Goal: Task Accomplishment & Management: Manage account settings

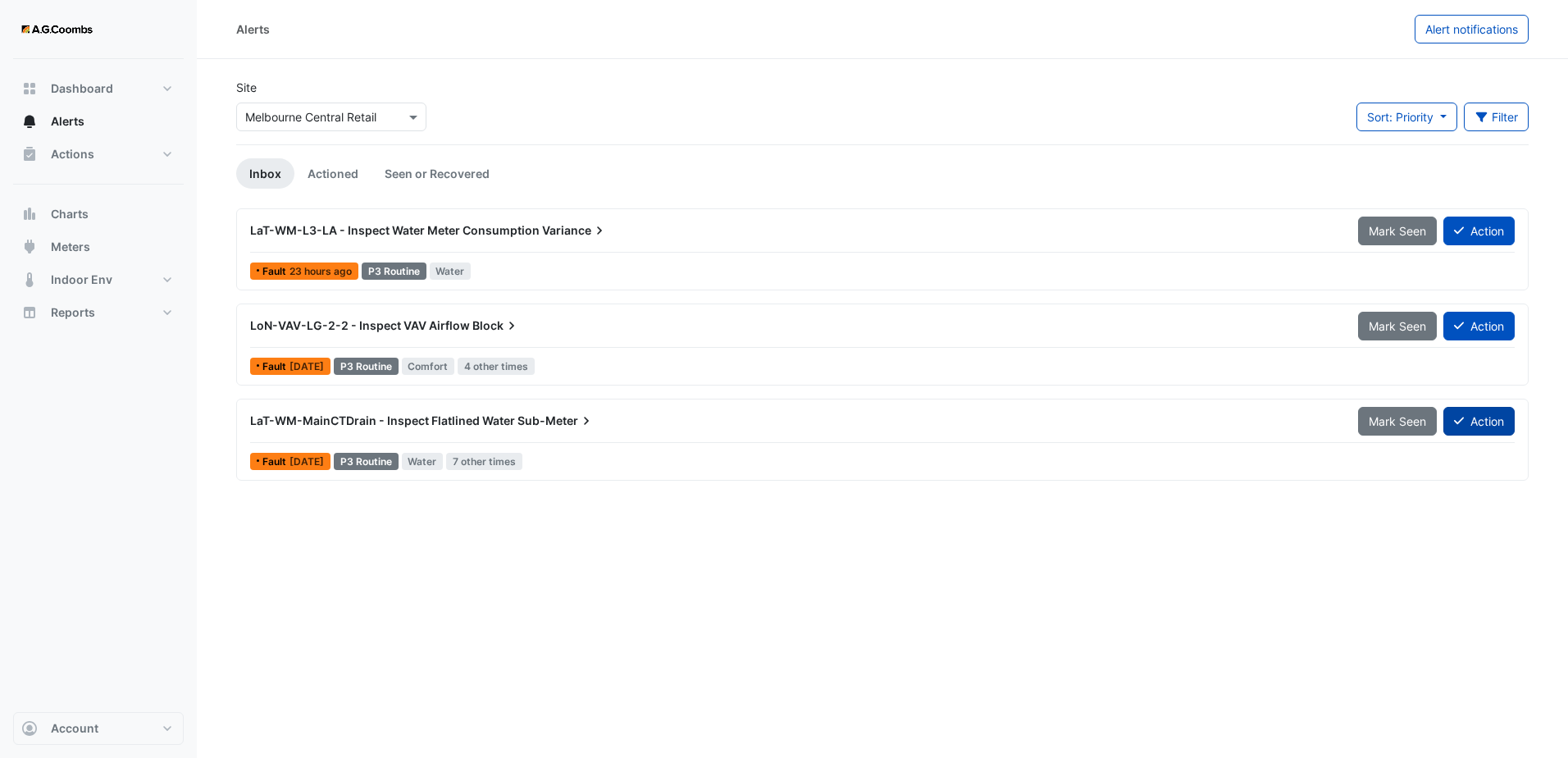
click at [1493, 422] on button "Action" at bounding box center [1479, 421] width 72 height 29
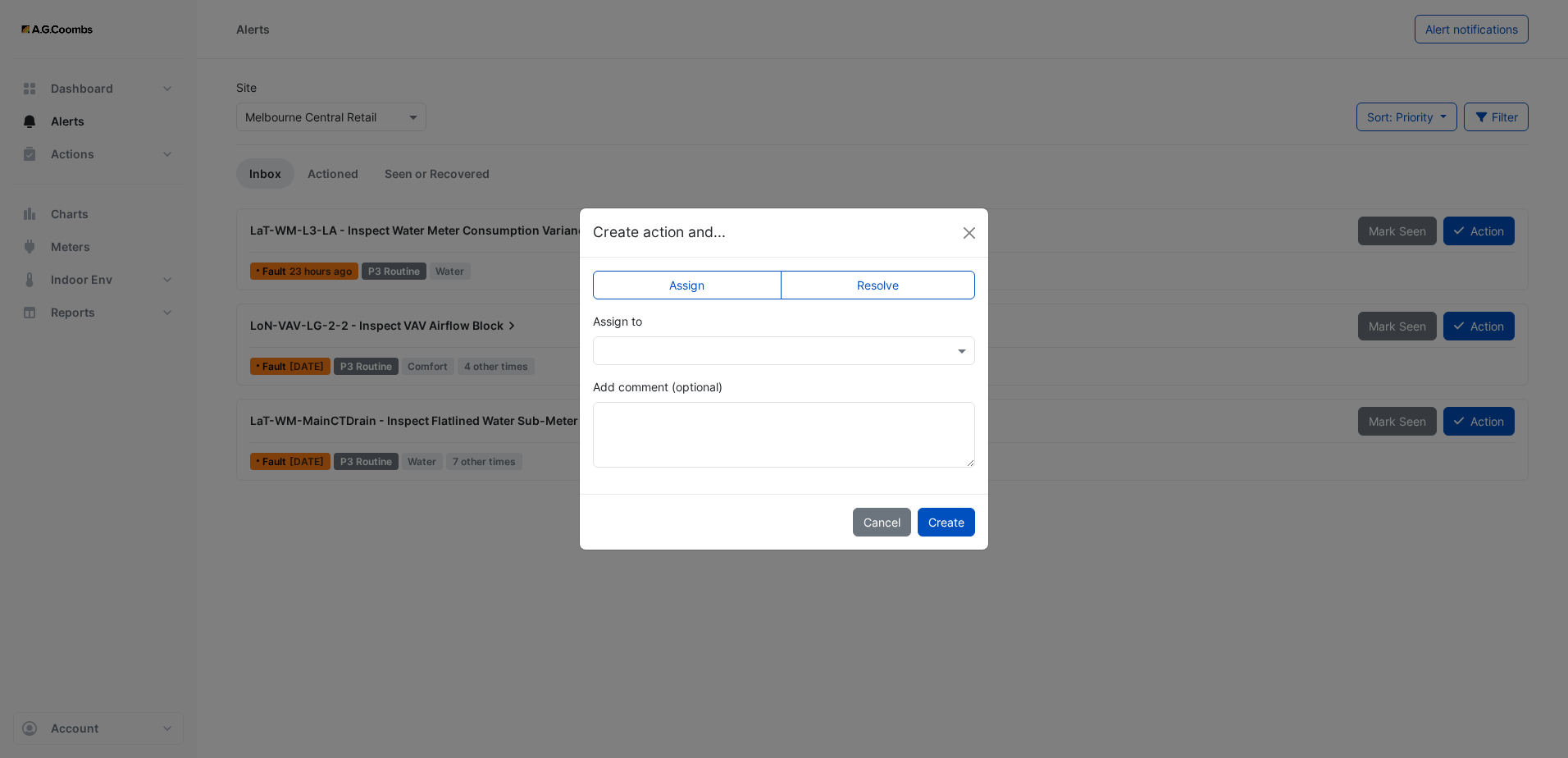
click at [795, 359] on div at bounding box center [784, 351] width 382 height 29
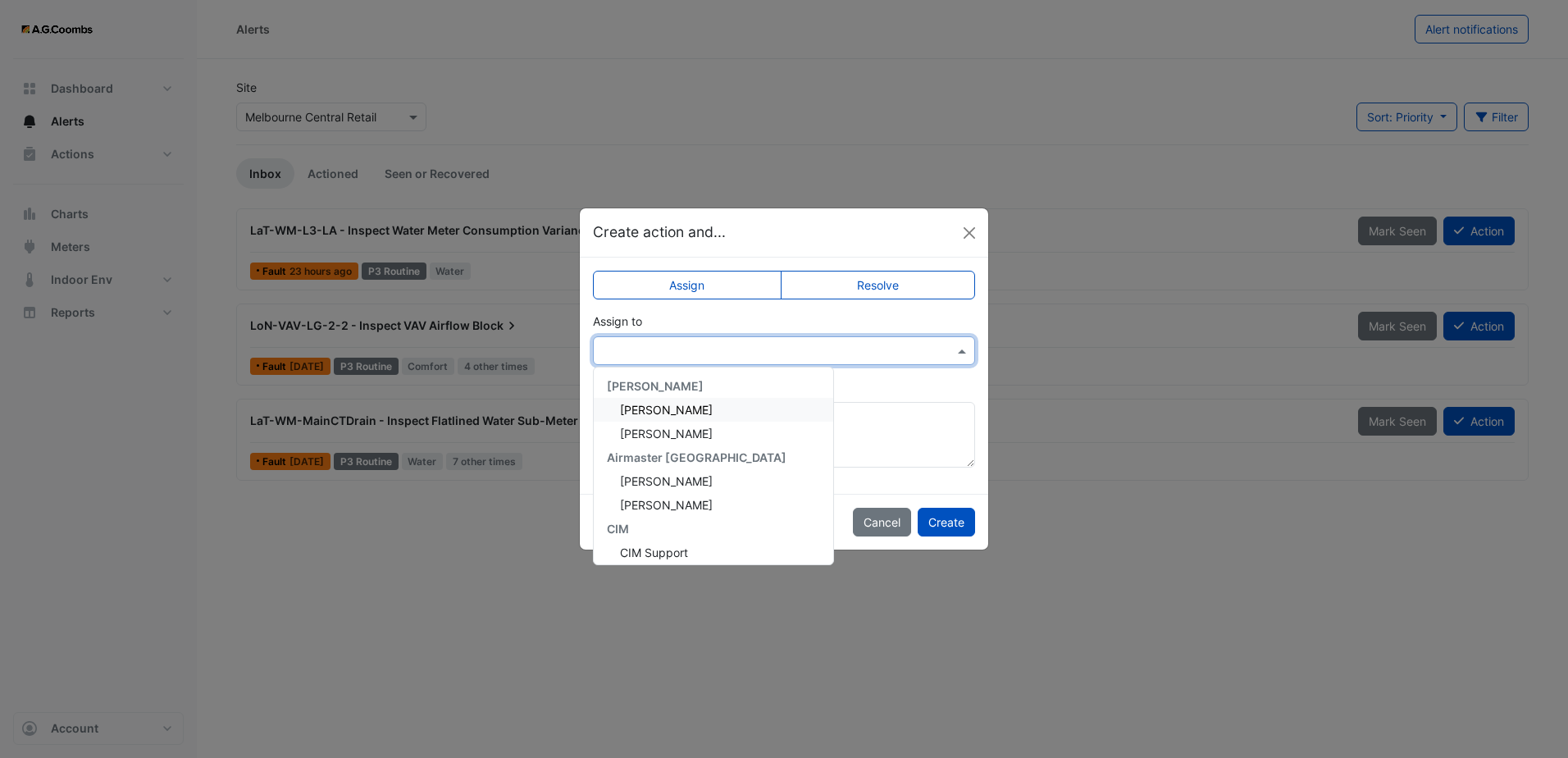
click at [713, 409] on span "[PERSON_NAME]" at bounding box center [666, 409] width 92 height 14
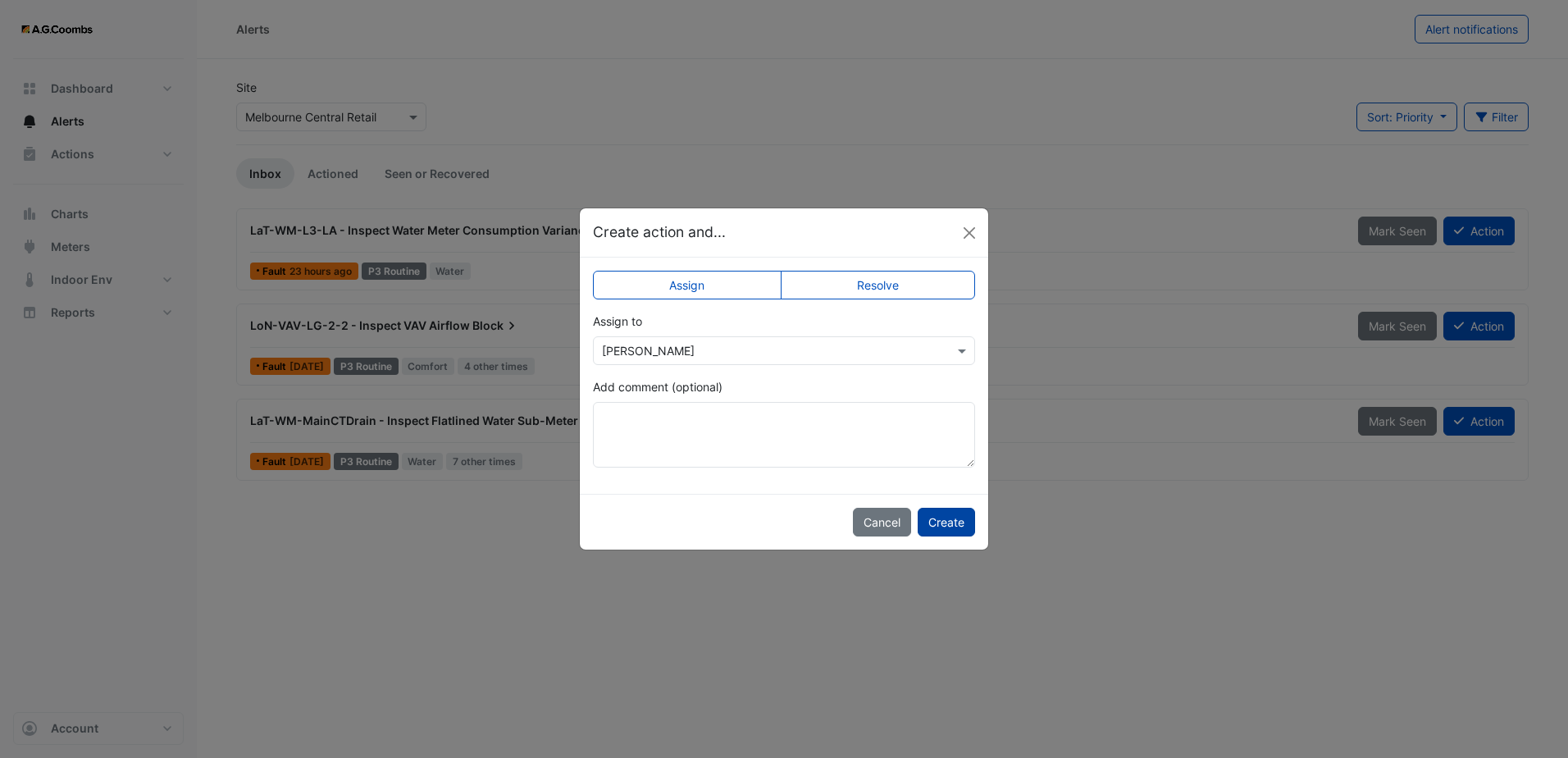
click at [953, 522] on button "Create" at bounding box center [947, 522] width 58 height 29
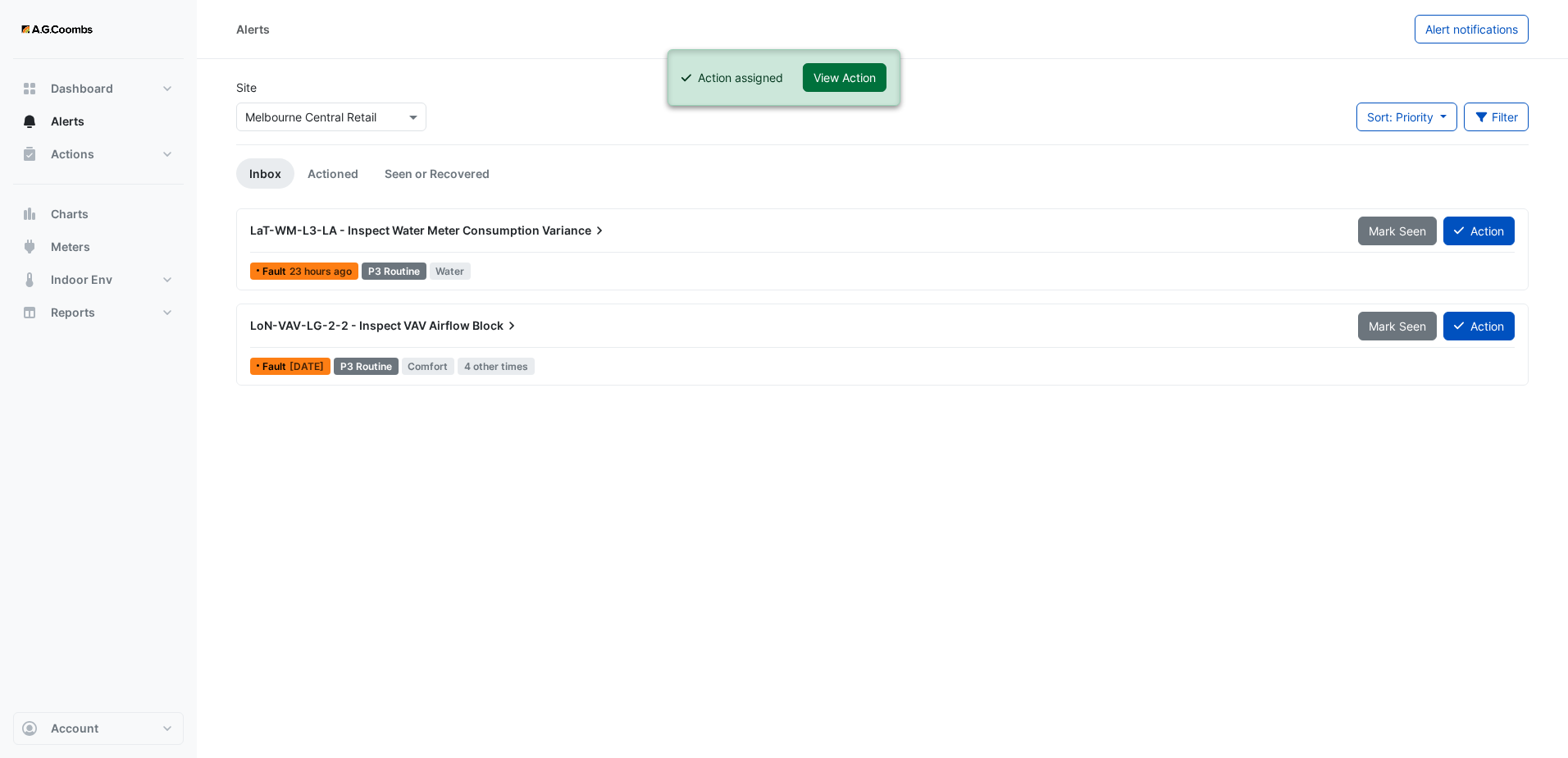
click at [839, 80] on button "View Action" at bounding box center [845, 78] width 83 height 29
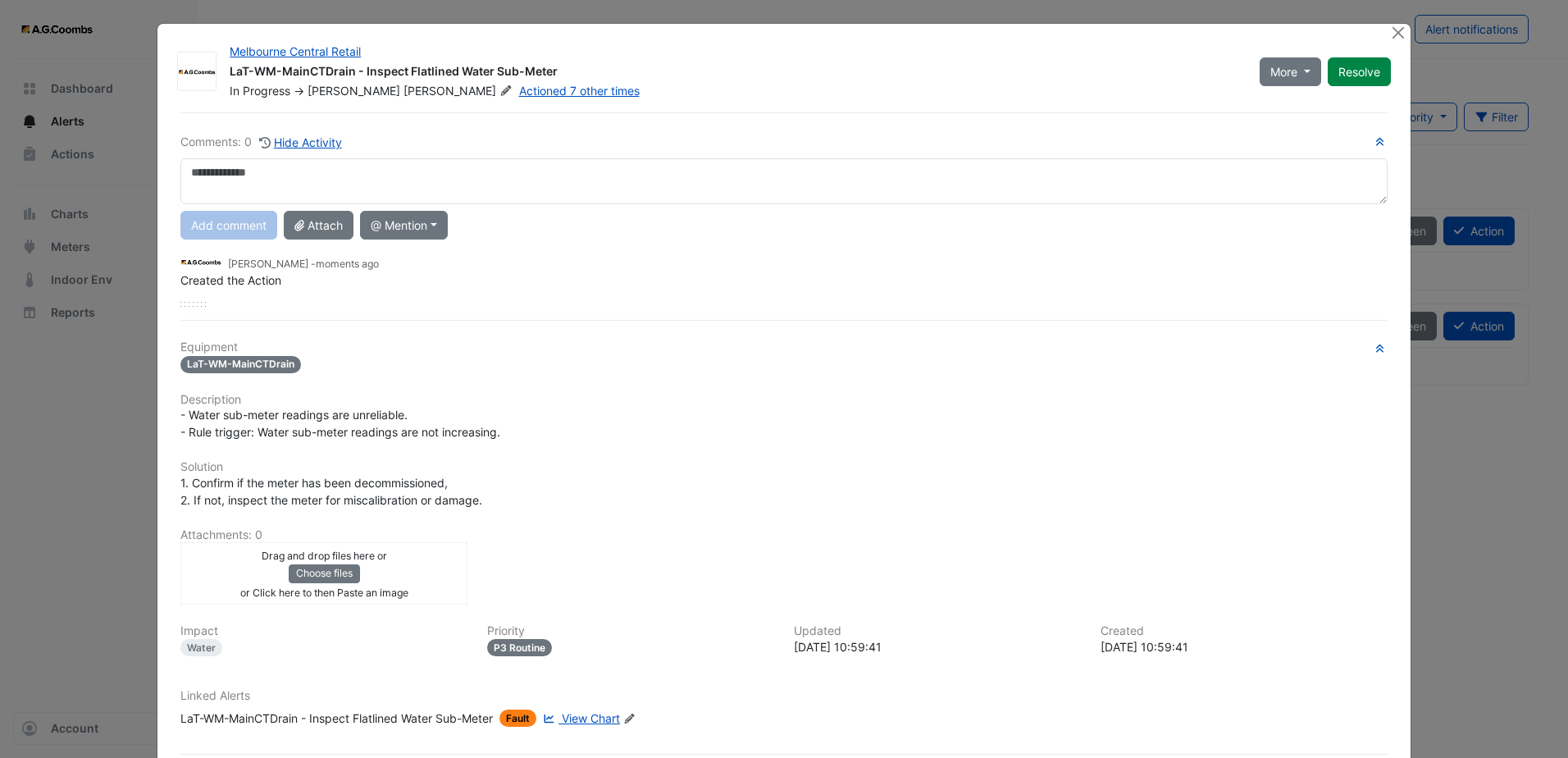
click at [596, 180] on textarea at bounding box center [784, 181] width 1208 height 46
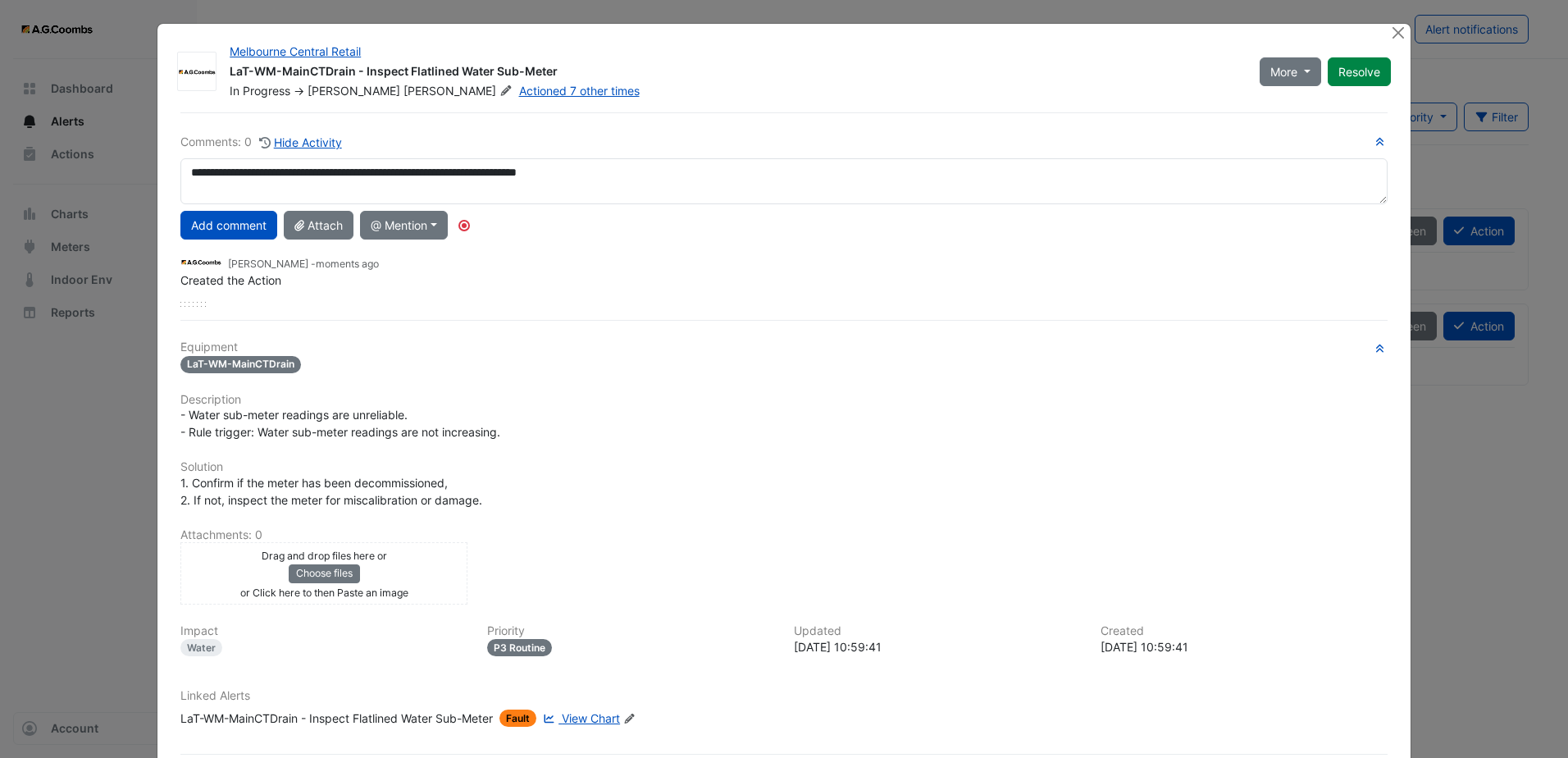
click at [643, 177] on textarea "**********" at bounding box center [784, 181] width 1208 height 46
type textarea "**********"
click at [247, 219] on button "Add comment" at bounding box center [228, 225] width 97 height 29
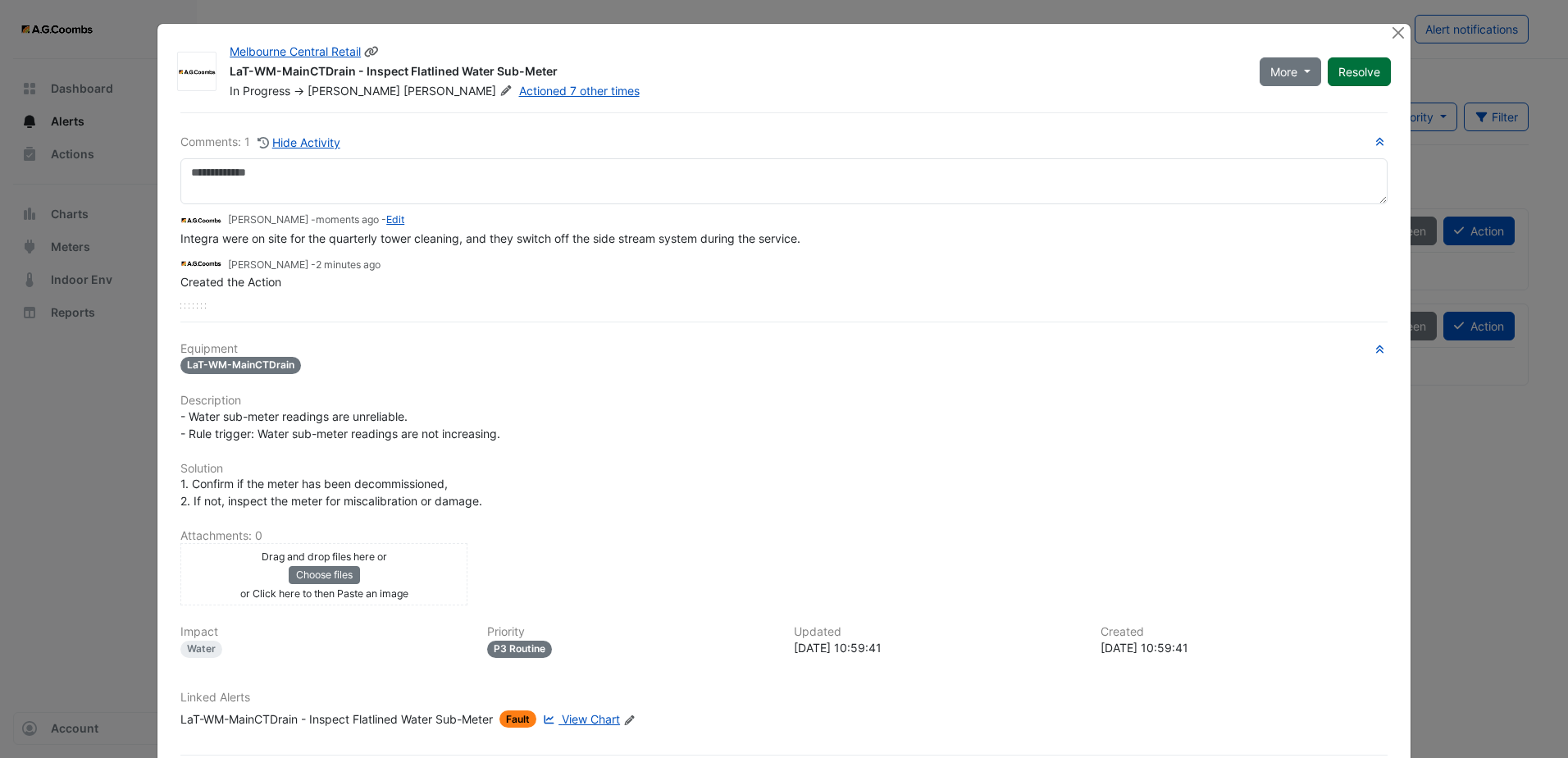
click at [1365, 67] on button "Resolve" at bounding box center [1359, 72] width 64 height 29
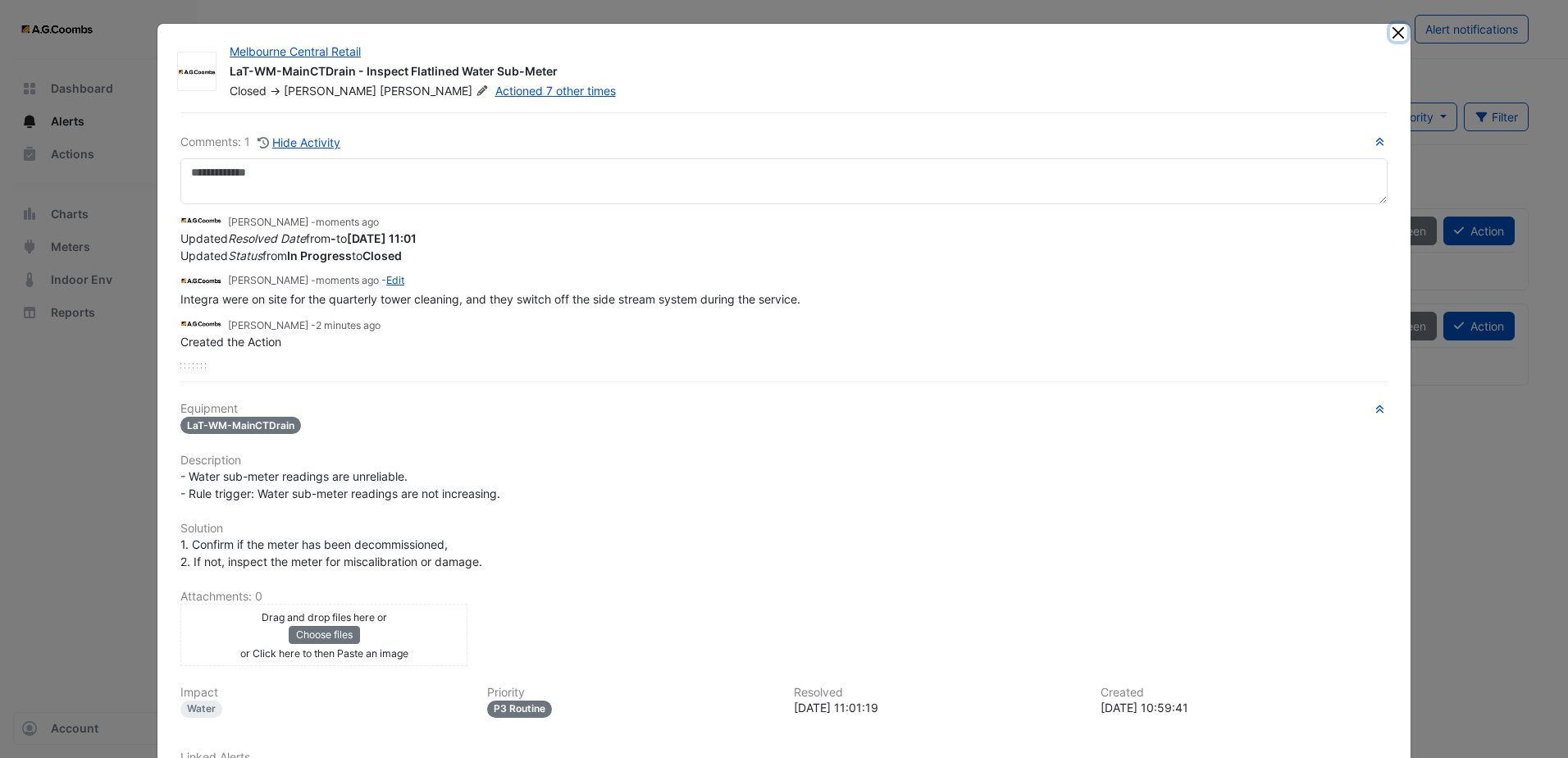
click at [1392, 31] on button "Close" at bounding box center [1399, 32] width 17 height 17
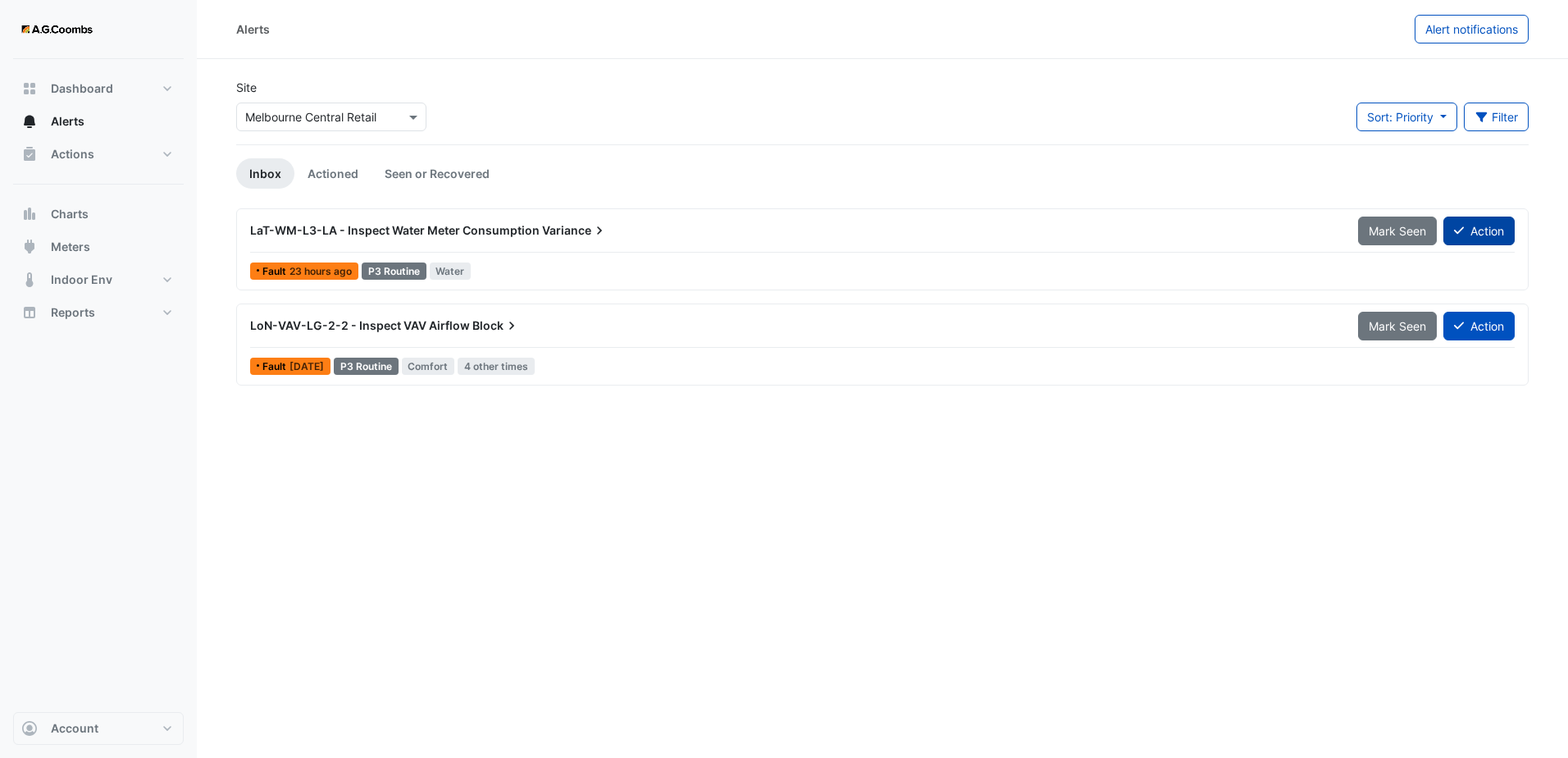
click at [1462, 233] on icon at bounding box center [1459, 230] width 10 height 12
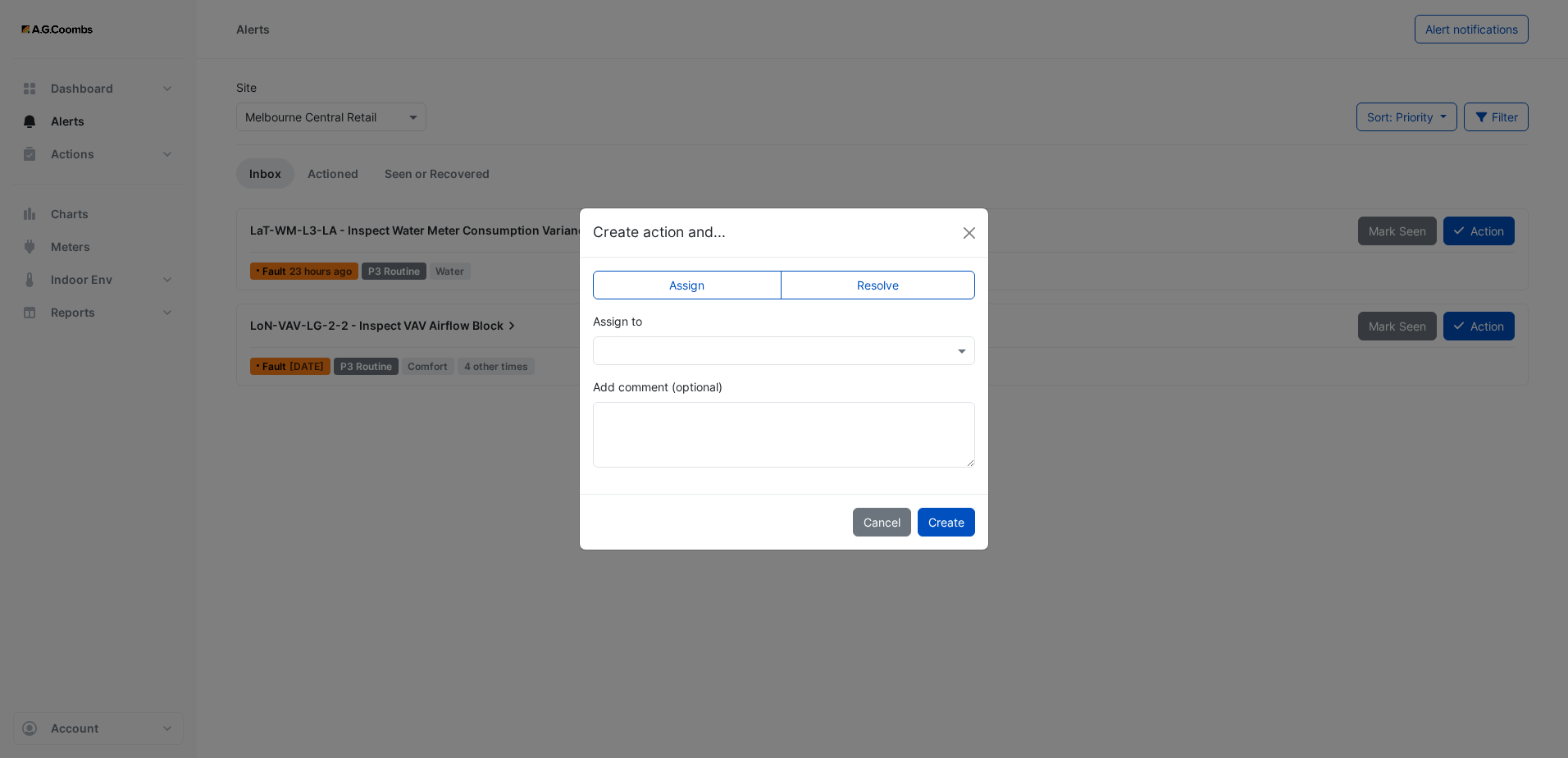
click at [770, 350] on input "text" at bounding box center [768, 351] width 332 height 17
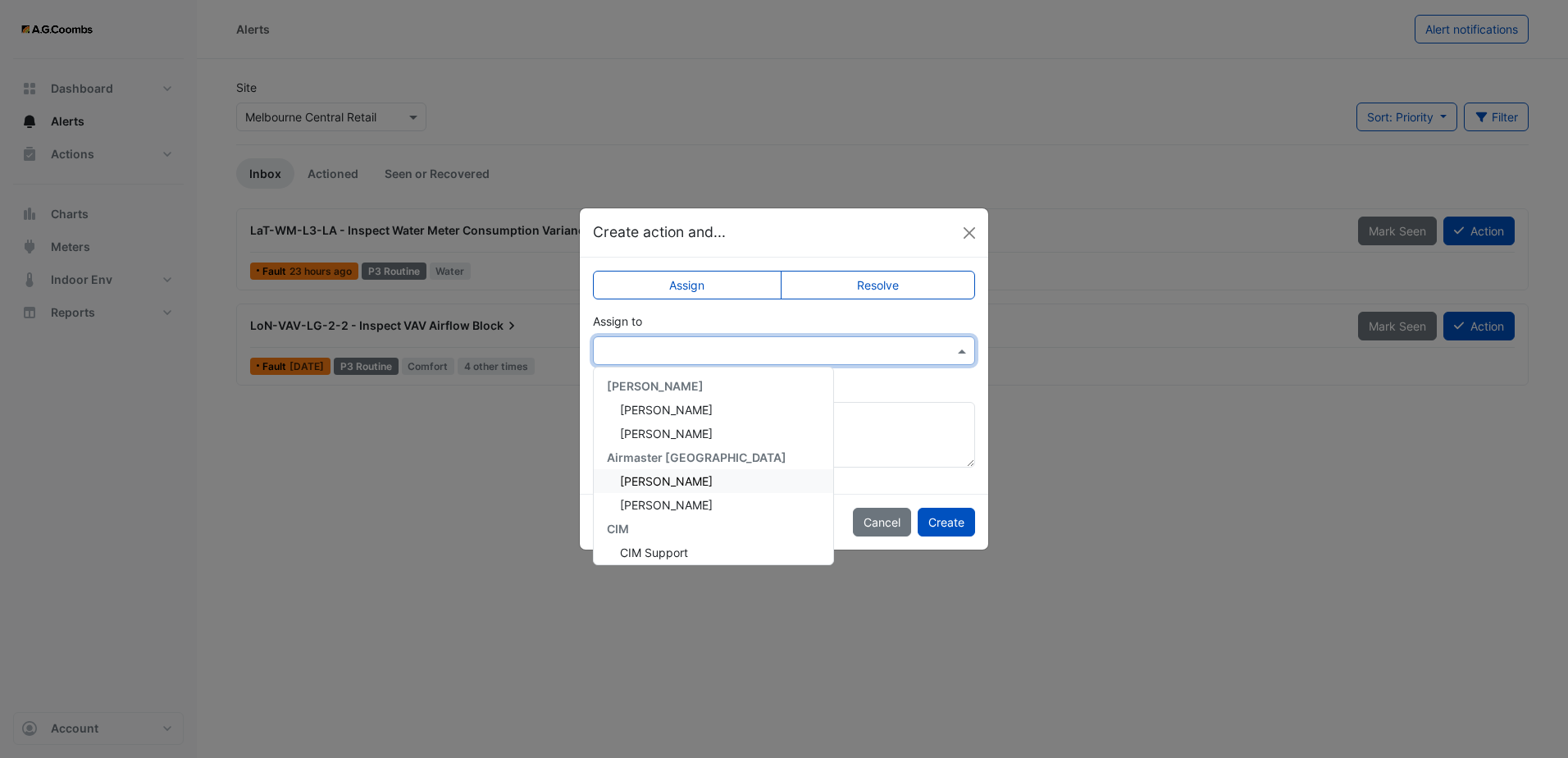
click at [713, 480] on span "Benjamin Ludekens" at bounding box center [666, 481] width 92 height 14
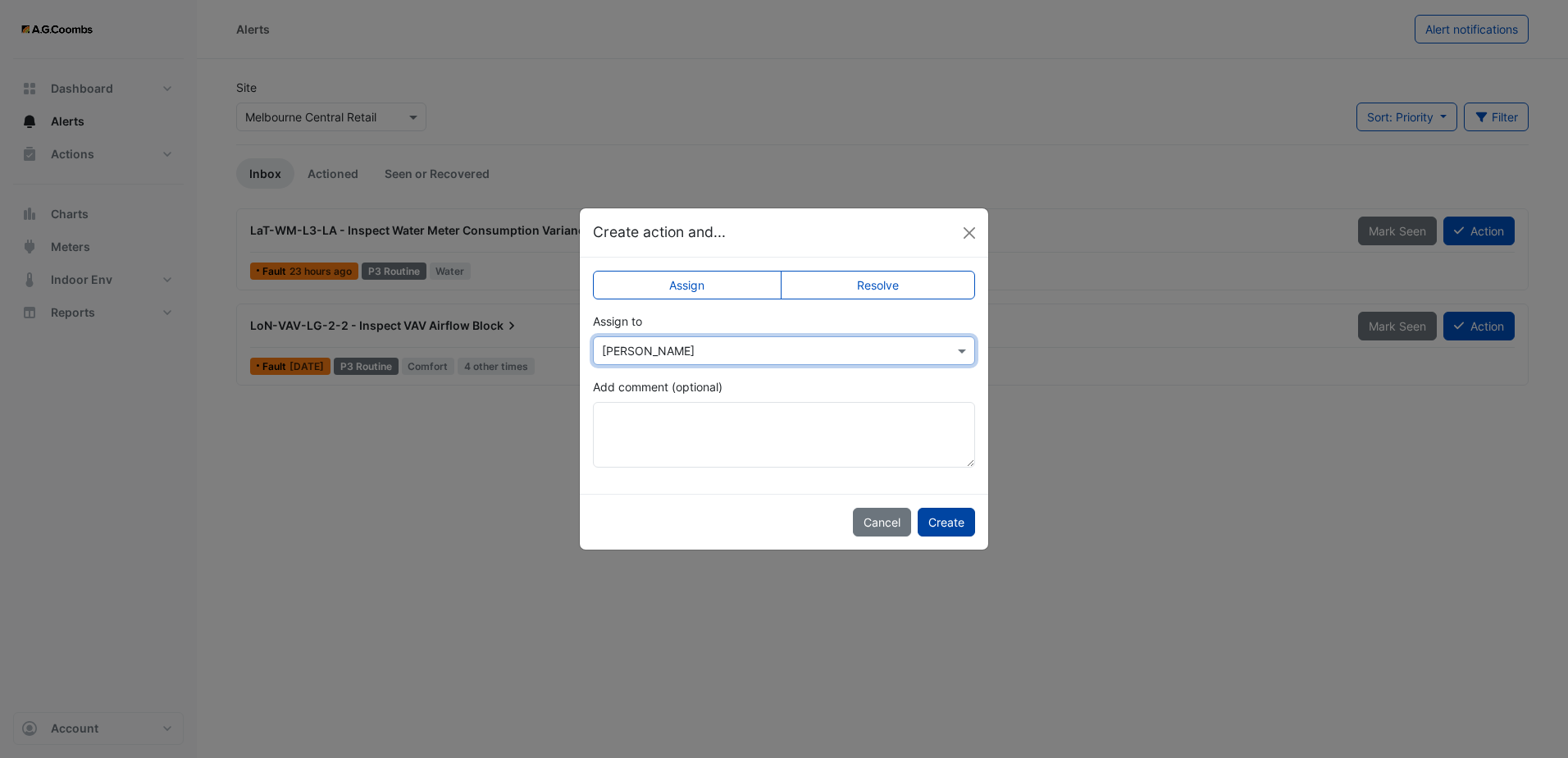
click at [952, 524] on button "Create" at bounding box center [947, 522] width 58 height 29
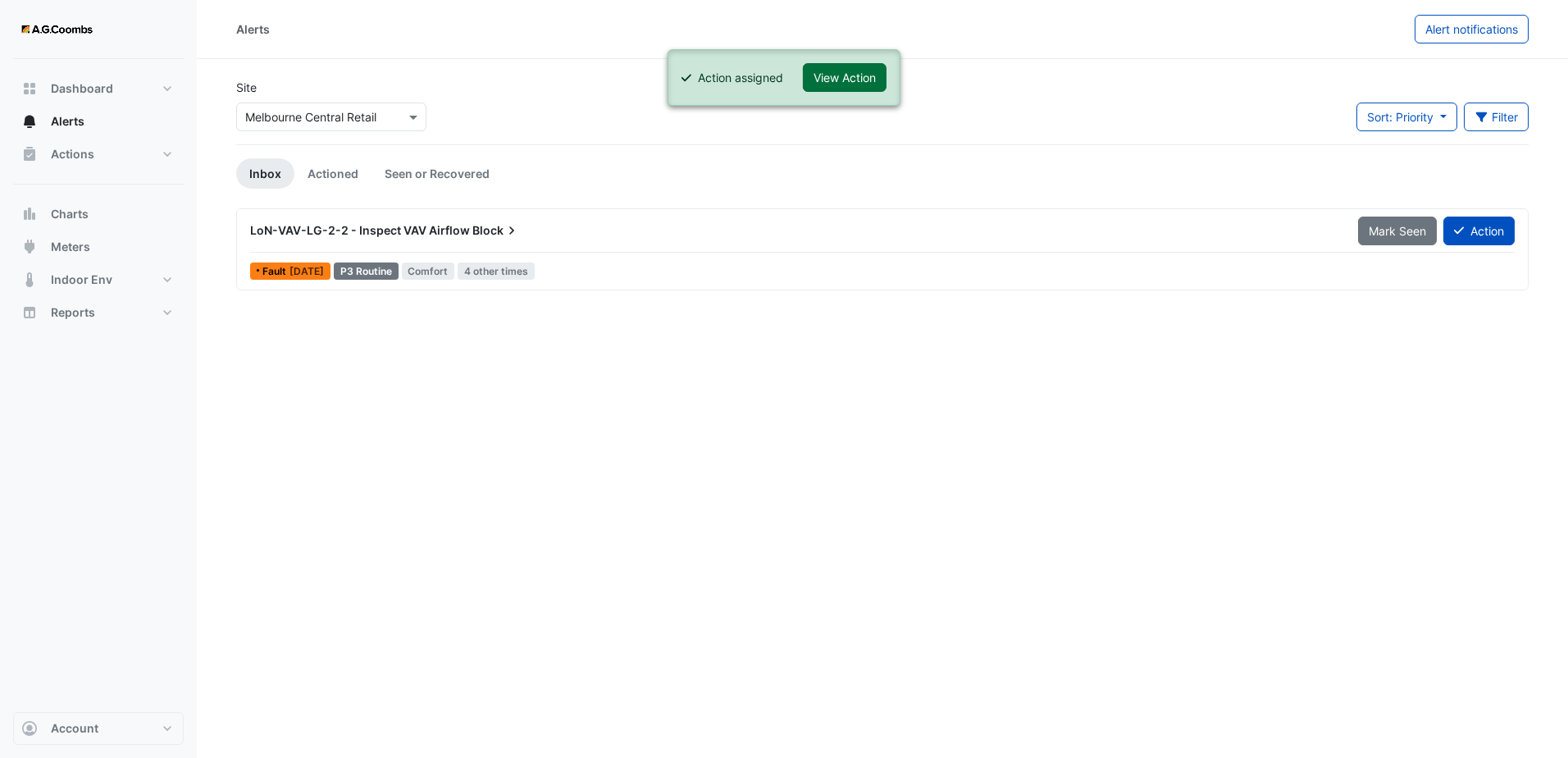
click at [839, 76] on button "View Action" at bounding box center [845, 78] width 83 height 29
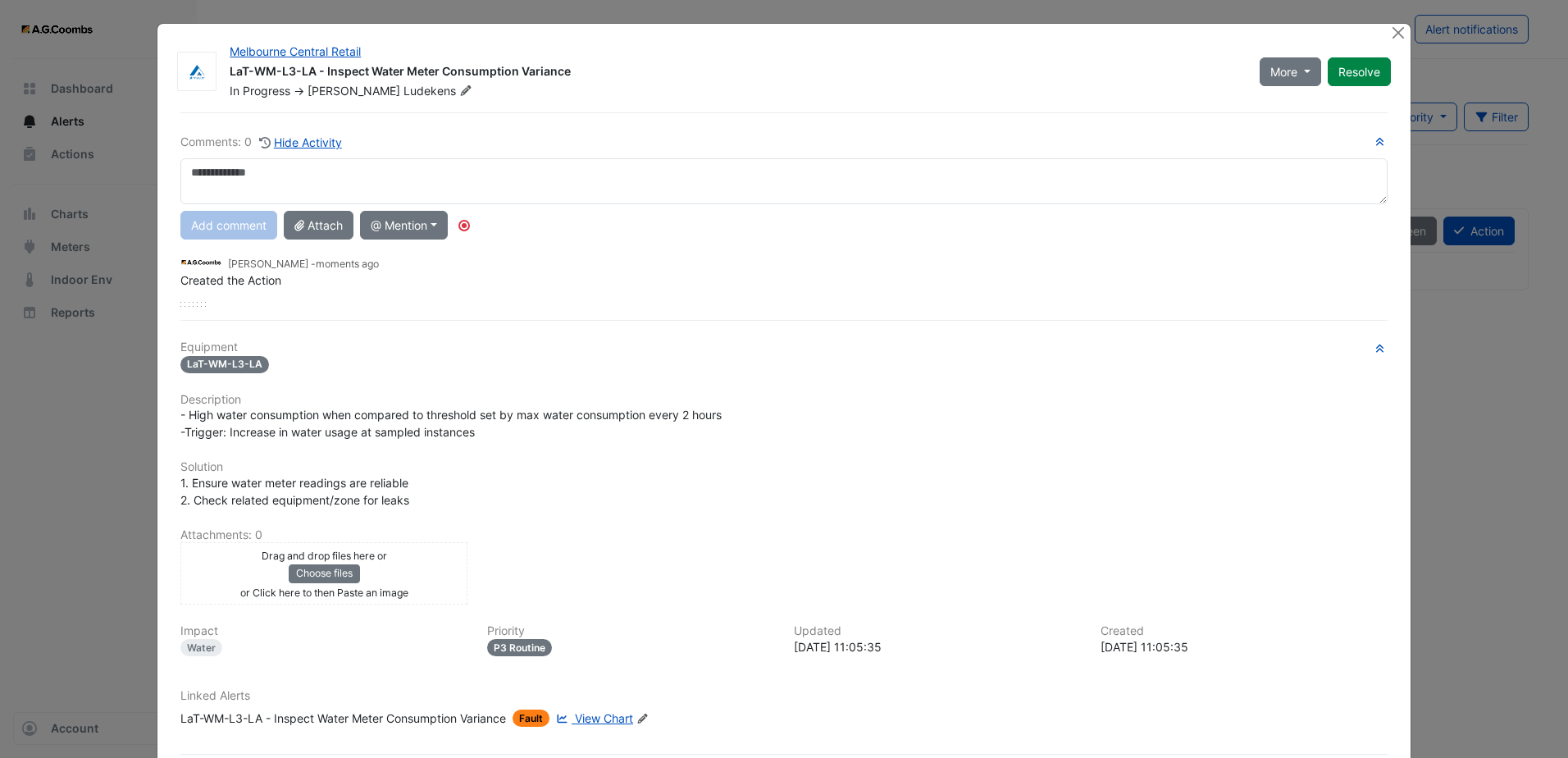
scroll to position [82, 0]
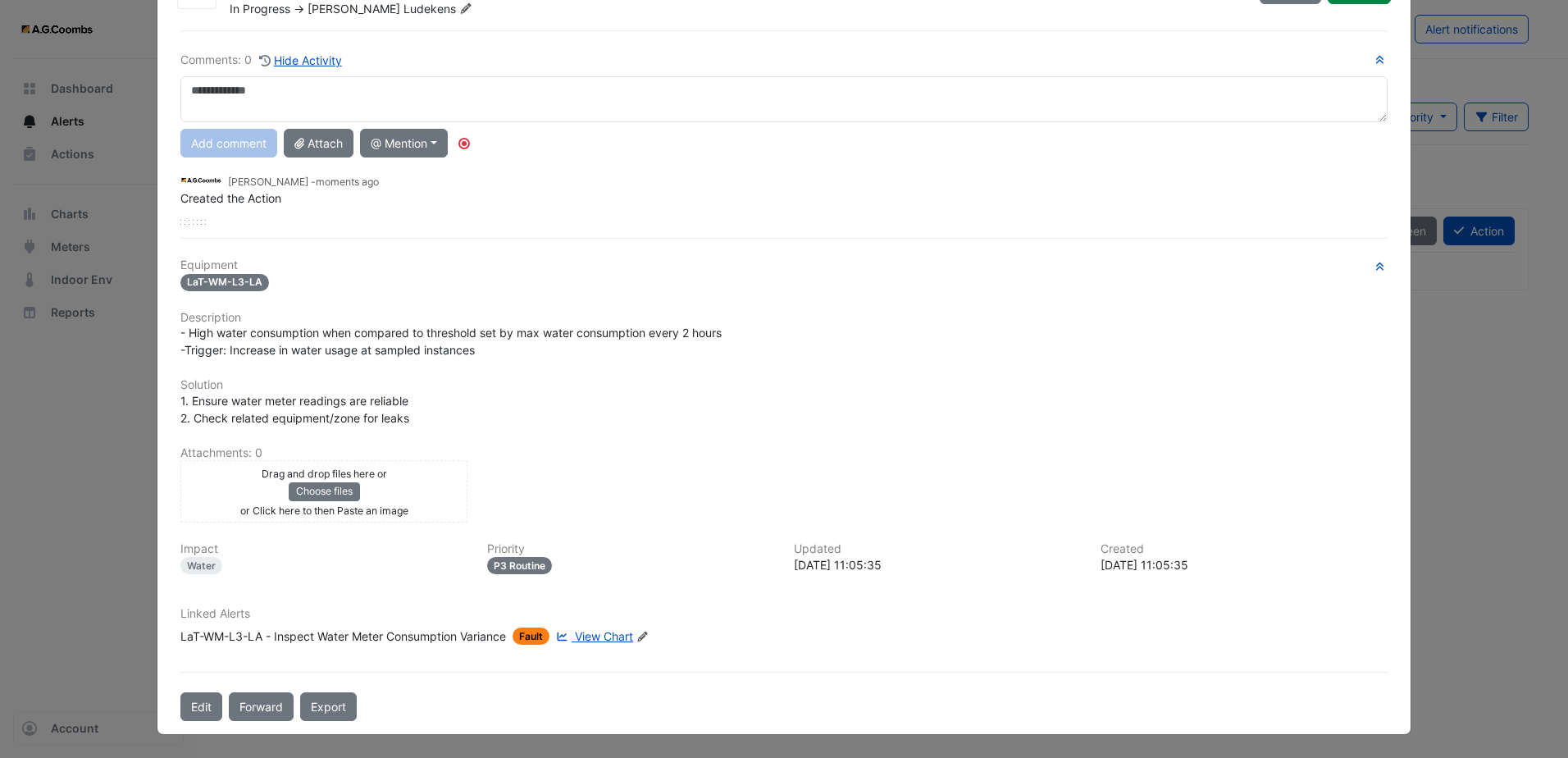
click at [611, 637] on span "View Chart" at bounding box center [604, 636] width 59 height 14
